Goal: Task Accomplishment & Management: Manage account settings

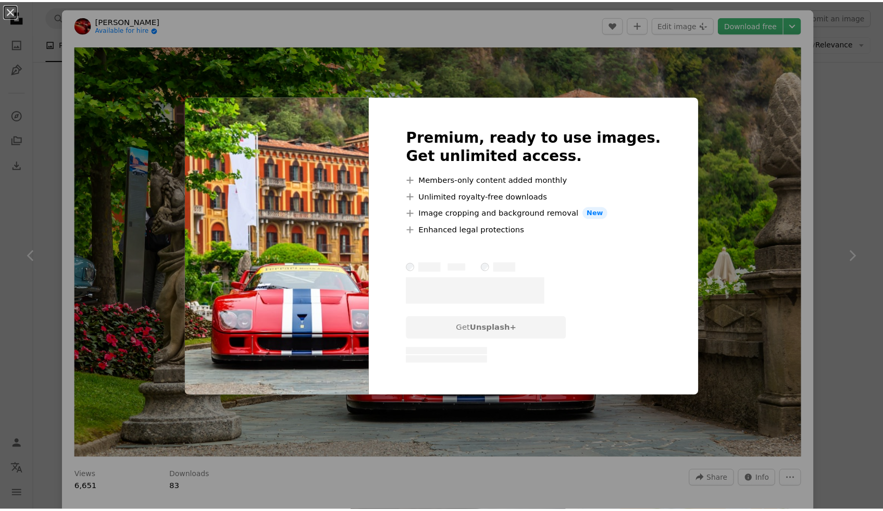
scroll to position [12749, 0]
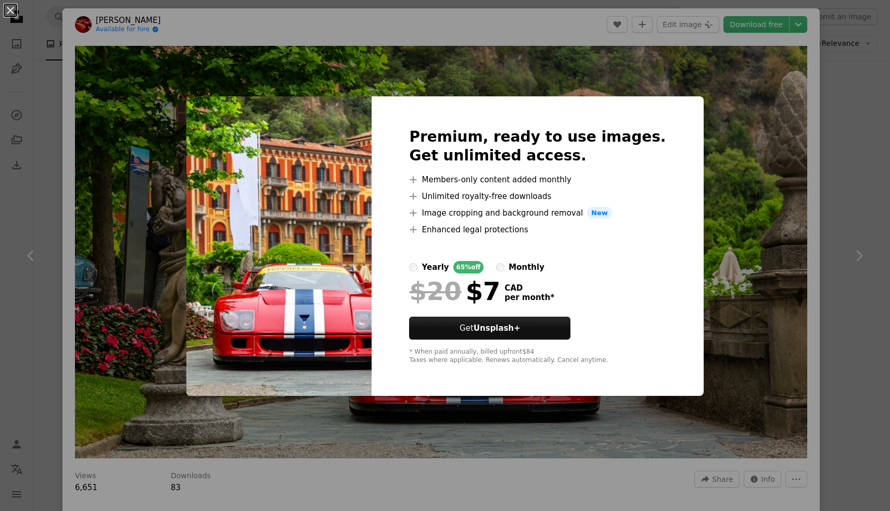
click at [717, 109] on div "An X shape Premium, ready to use images. Get unlimited access. A plus sign Memb…" at bounding box center [445, 255] width 890 height 511
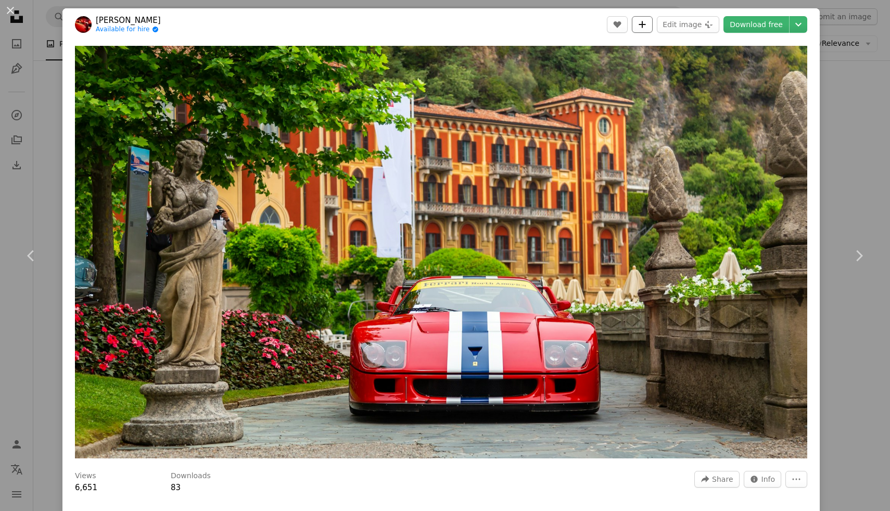
click at [640, 17] on button "A plus sign" at bounding box center [642, 24] width 21 height 17
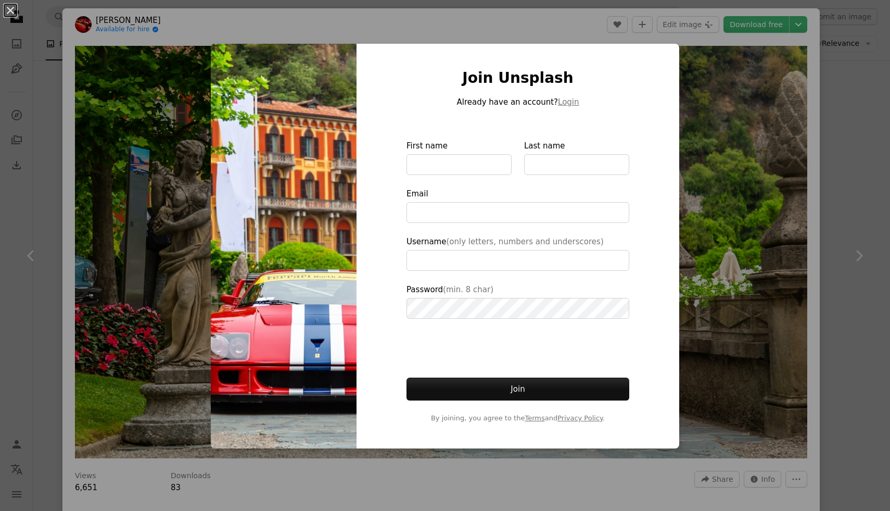
click at [570, 42] on div "An X shape Join Unsplash Already have an account? Login First name Last name Em…" at bounding box center [445, 255] width 890 height 511
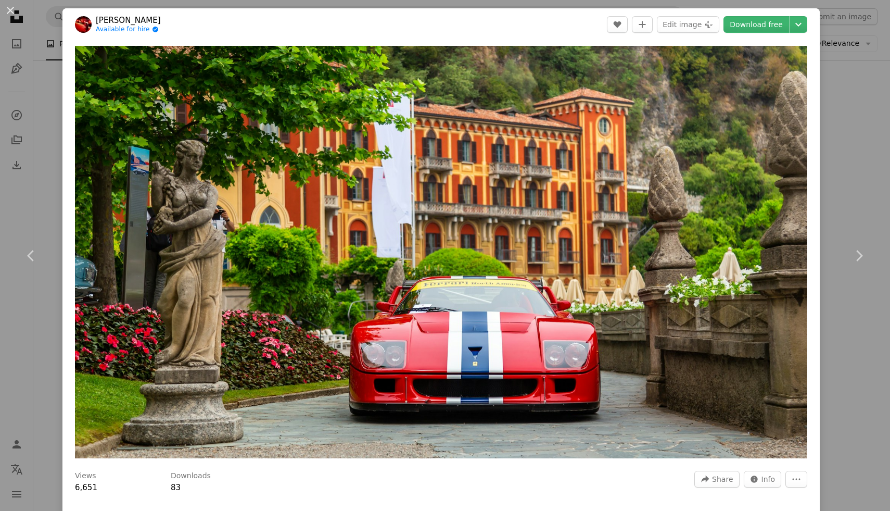
click at [873, 26] on div "An X shape Chevron left Chevron right [PERSON_NAME] Available for hire A checkm…" at bounding box center [445, 255] width 890 height 511
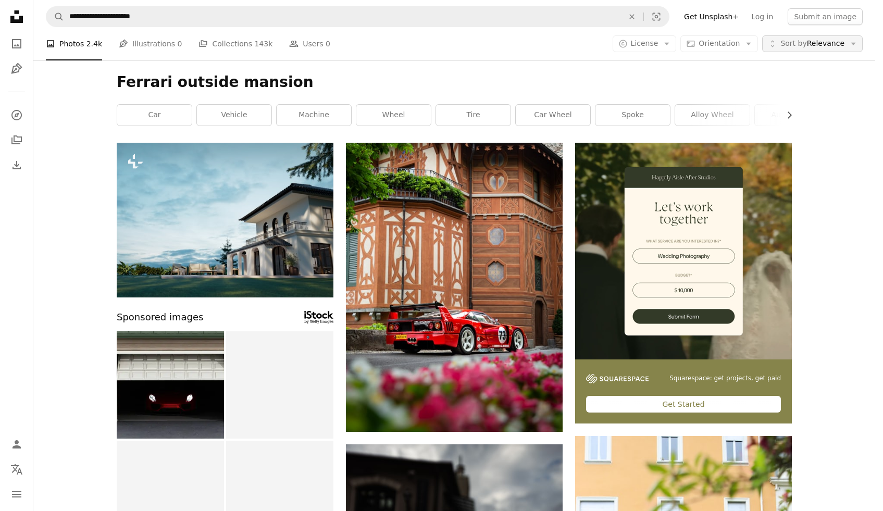
click at [803, 45] on span "Sort by" at bounding box center [793, 43] width 26 height 8
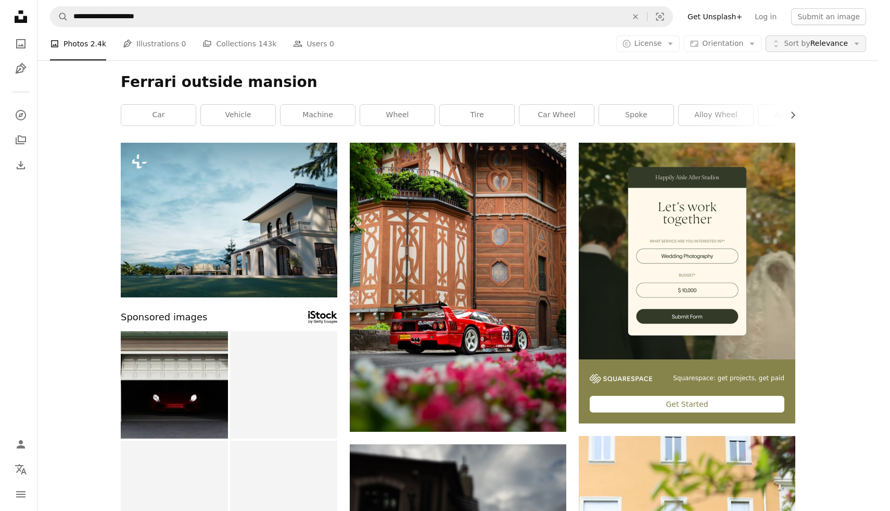
scroll to position [12749, 0]
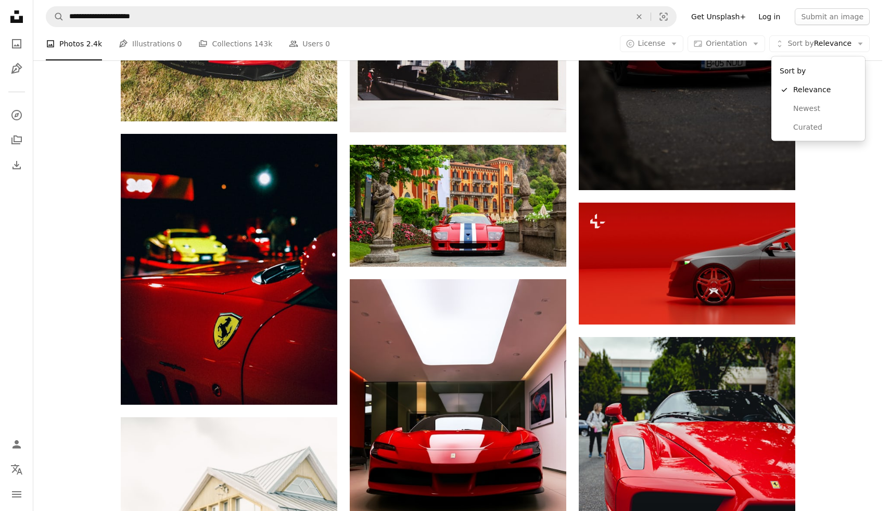
click at [769, 13] on body "**********" at bounding box center [441, 255] width 883 height 511
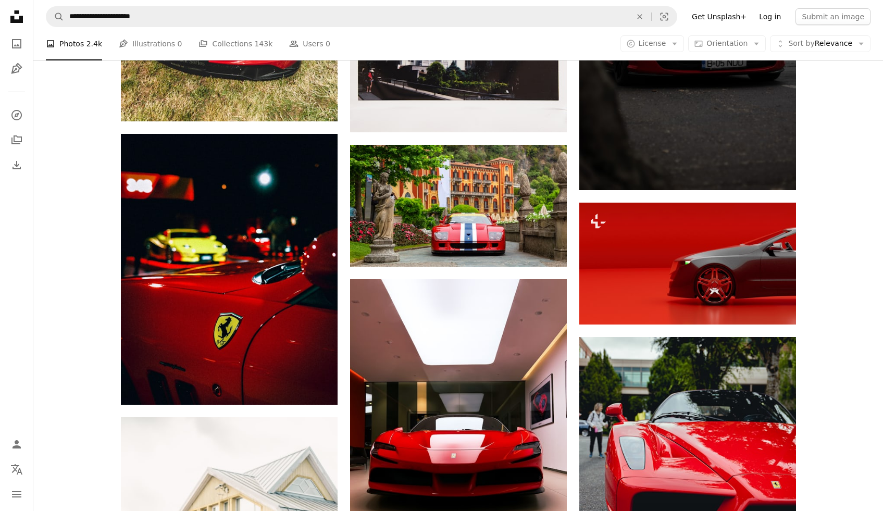
click at [769, 14] on link "Log in" at bounding box center [769, 16] width 34 height 17
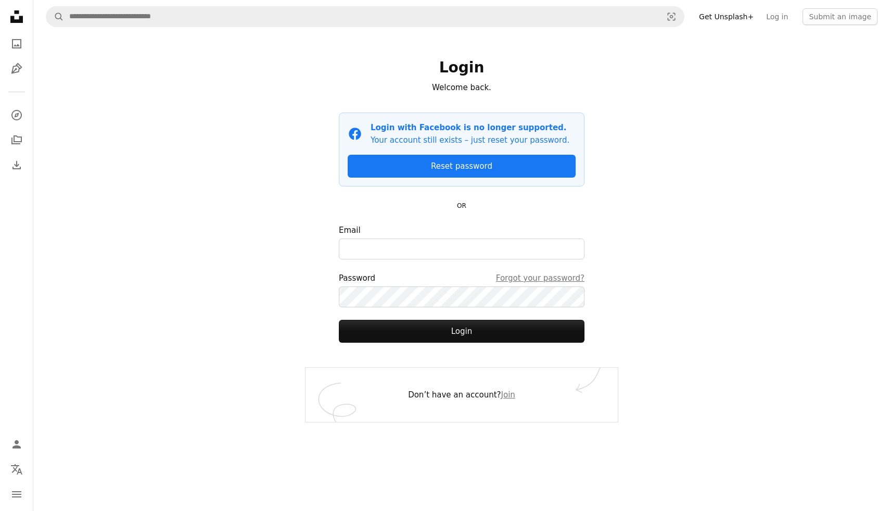
click at [463, 261] on form "Email Password Forgot your password? Login" at bounding box center [462, 283] width 246 height 119
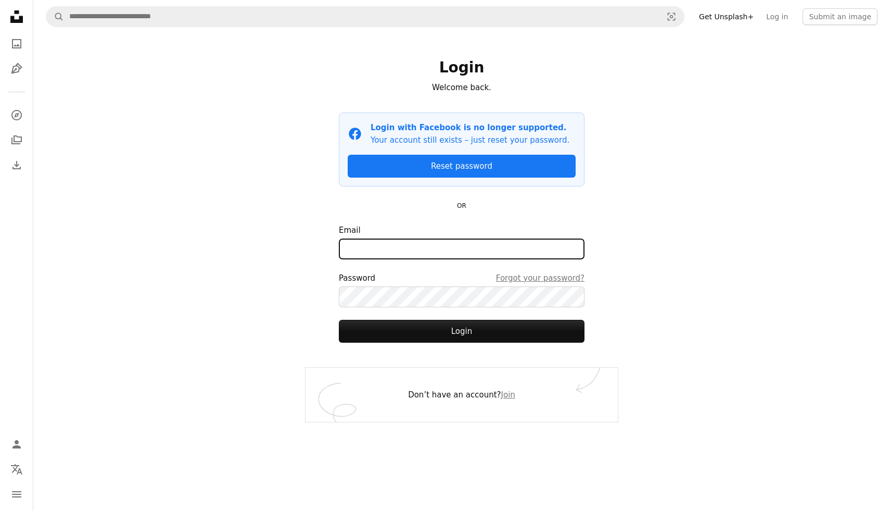
click at [459, 250] on input "Email" at bounding box center [462, 248] width 246 height 21
type input "**********"
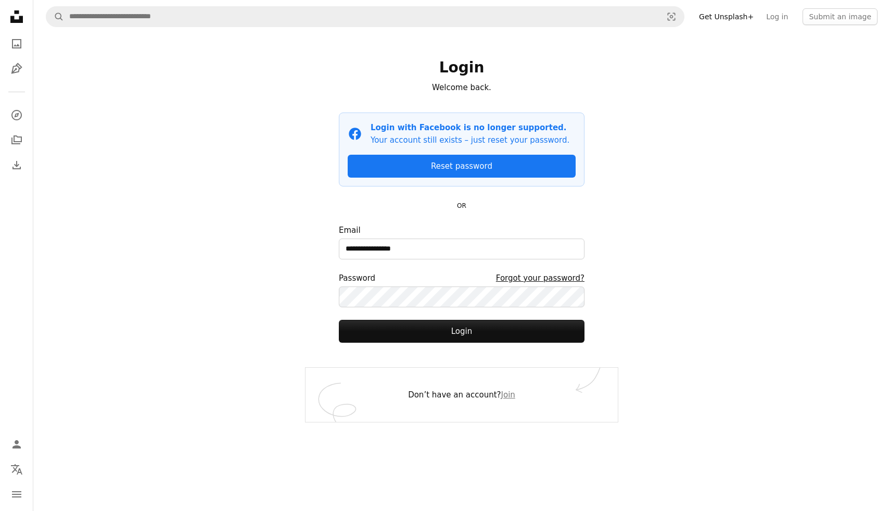
click at [521, 276] on link "Forgot your password?" at bounding box center [540, 278] width 89 height 12
